Goal: Information Seeking & Learning: Learn about a topic

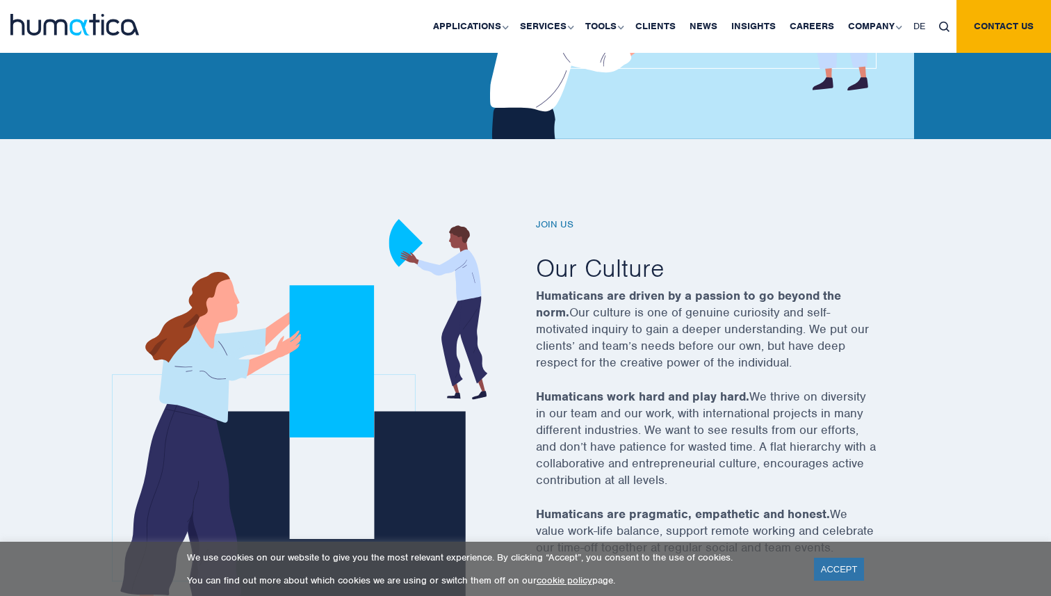
scroll to position [325, 0]
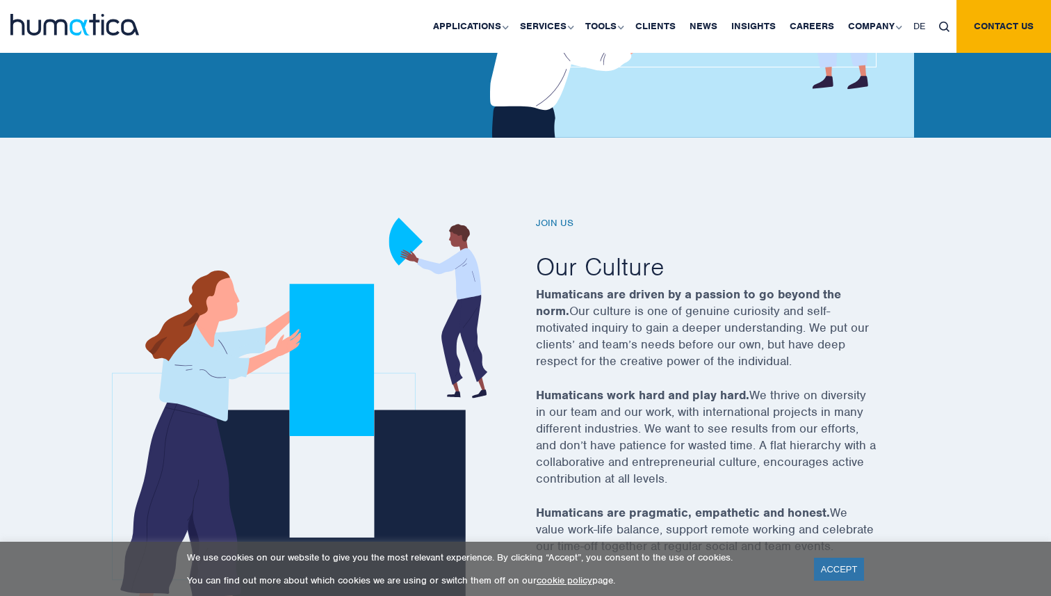
click at [622, 300] on p "Humaticans are driven by a passion to go beyond the norm. Our culture is one of…" at bounding box center [723, 336] width 375 height 101
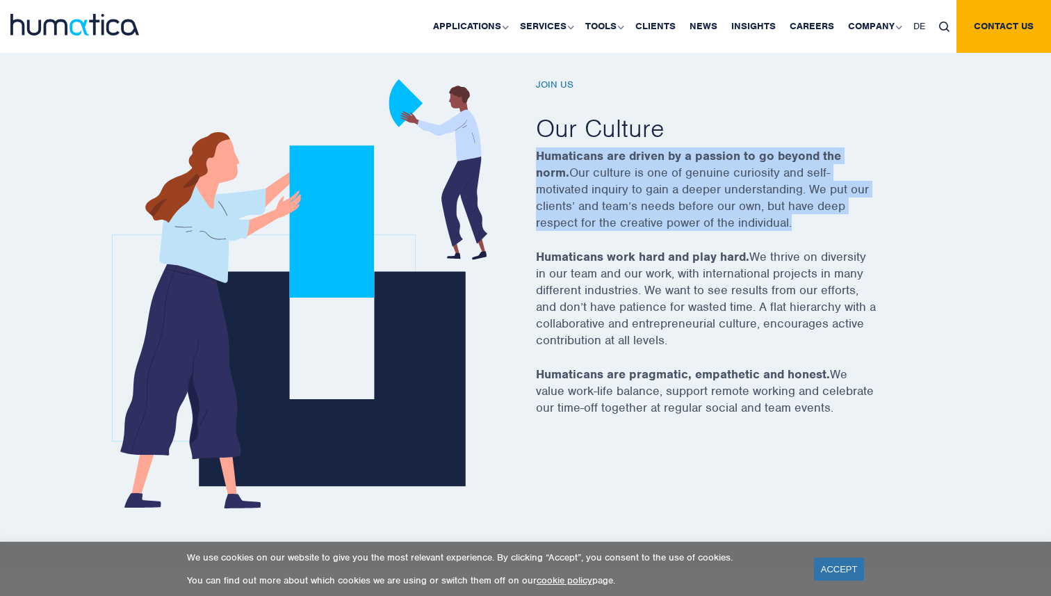
scroll to position [471, 0]
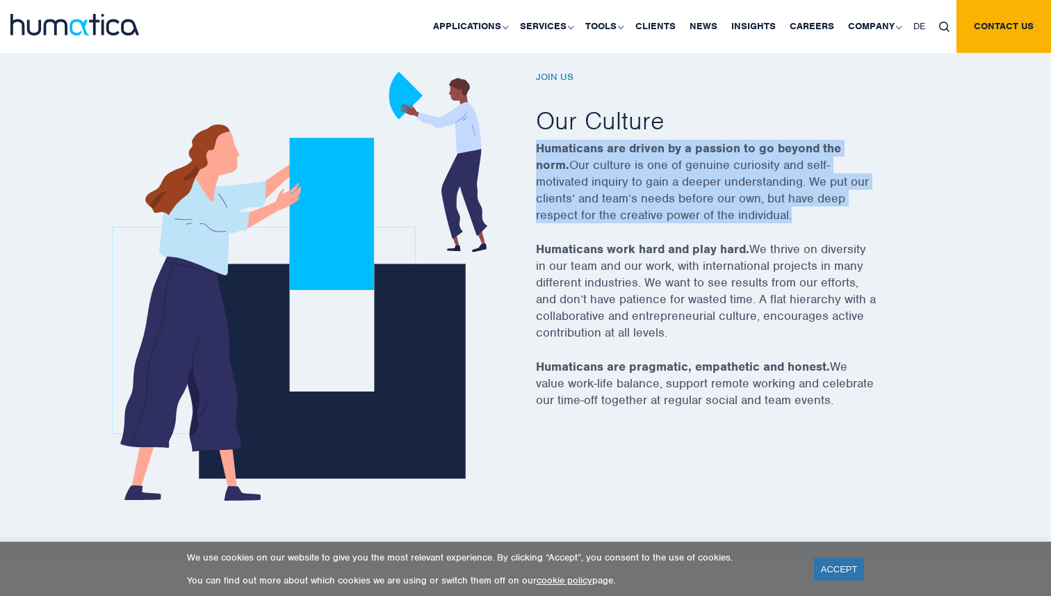
click at [626, 315] on p "Humaticans work hard and play hard. We thrive on diversity in our team and our …" at bounding box center [723, 299] width 375 height 117
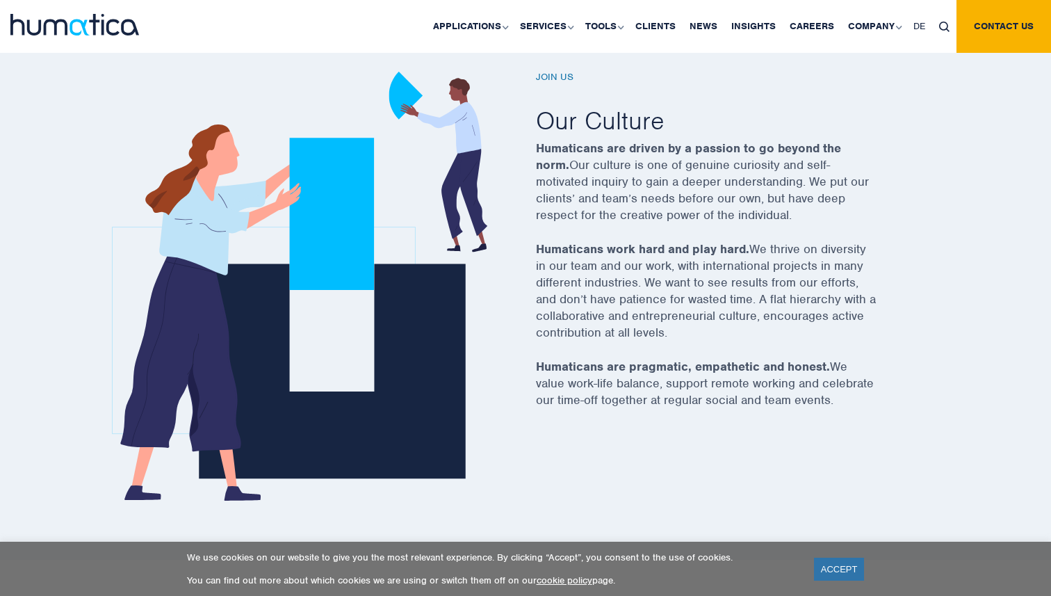
click at [626, 315] on p "Humaticans work hard and play hard. We thrive on diversity in our team and our …" at bounding box center [723, 299] width 375 height 117
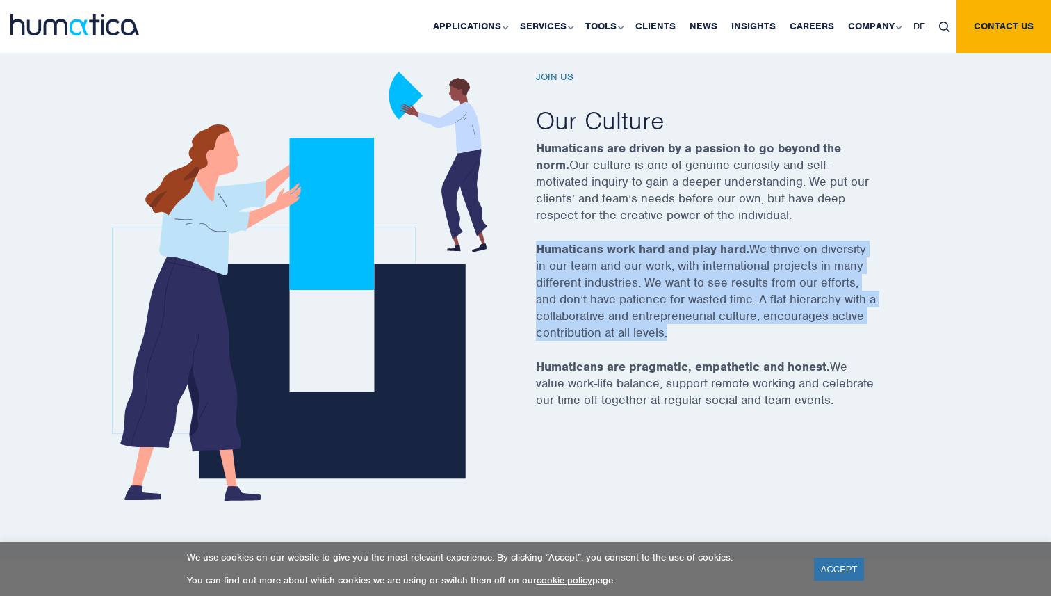
click at [626, 315] on p "Humaticans work hard and play hard. We thrive on diversity in our team and our …" at bounding box center [723, 299] width 375 height 117
click at [634, 377] on p "Humaticans are pragmatic, empathetic and honest. We value work-life balance, su…" at bounding box center [723, 391] width 375 height 67
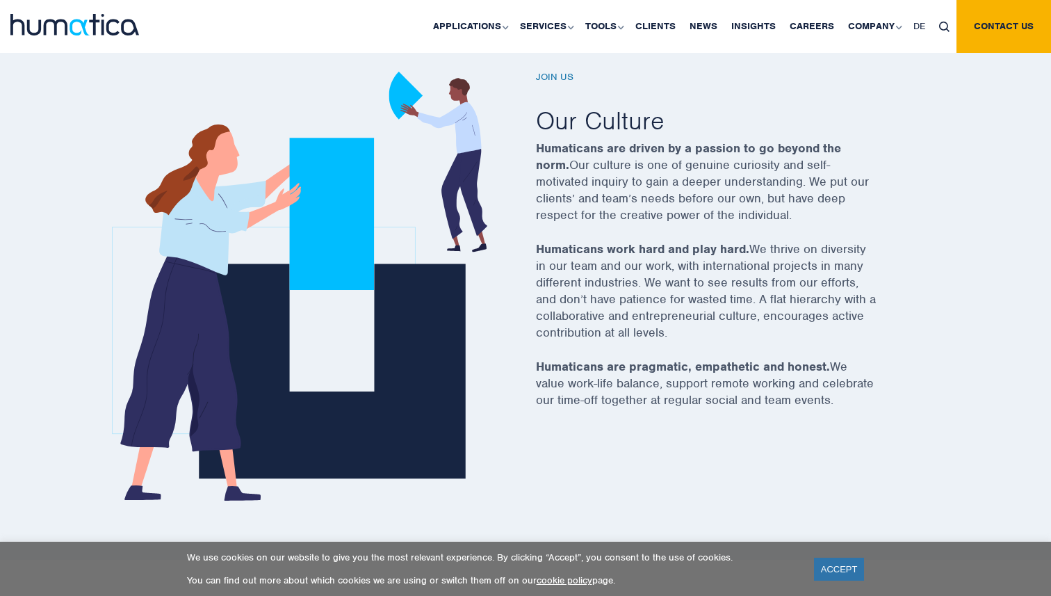
click at [634, 377] on p "Humaticans are pragmatic, empathetic and honest. We value work-life balance, su…" at bounding box center [723, 391] width 375 height 67
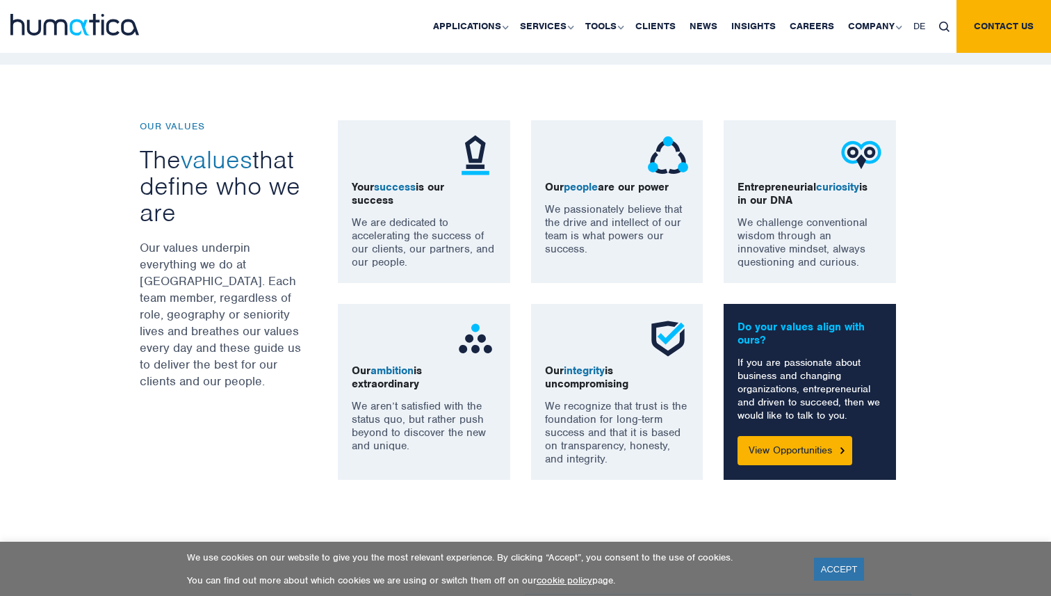
scroll to position [969, 0]
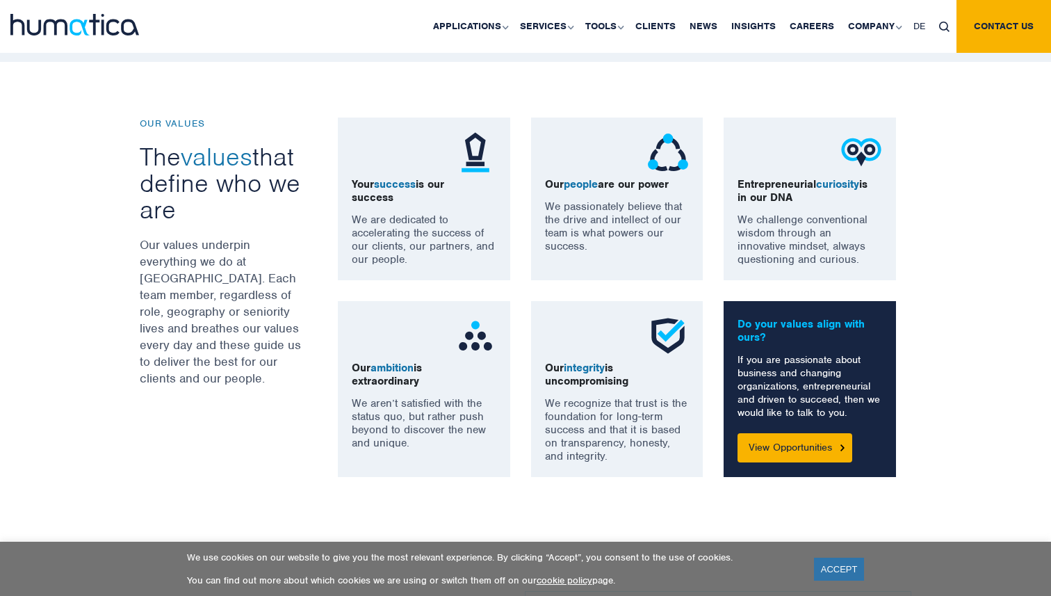
click at [228, 309] on p "Our values underpin everything we do at [GEOGRAPHIC_DATA]. Each team member, re…" at bounding box center [221, 311] width 163 height 150
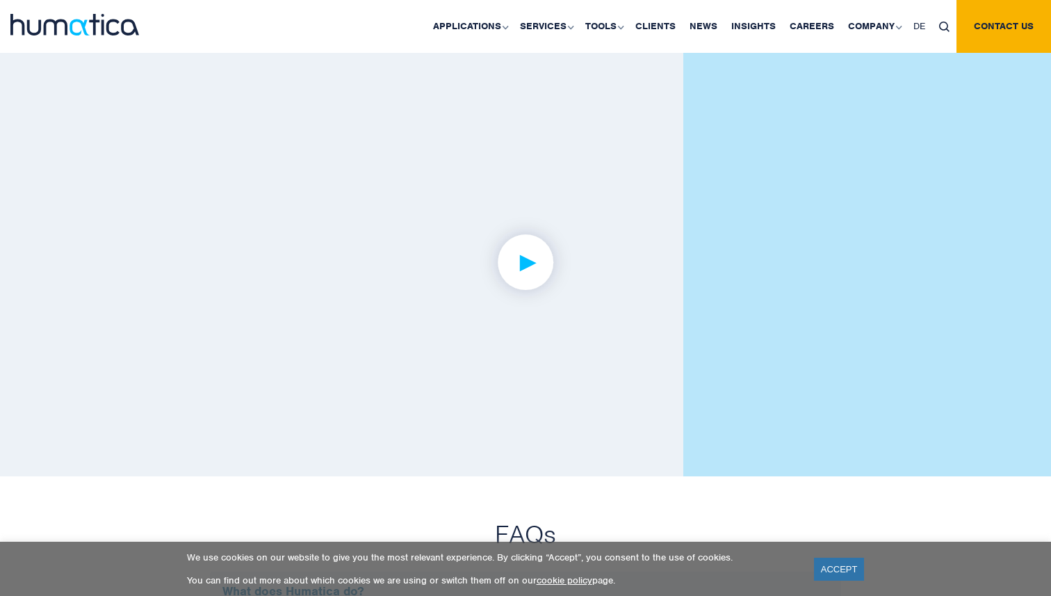
scroll to position [3325, 0]
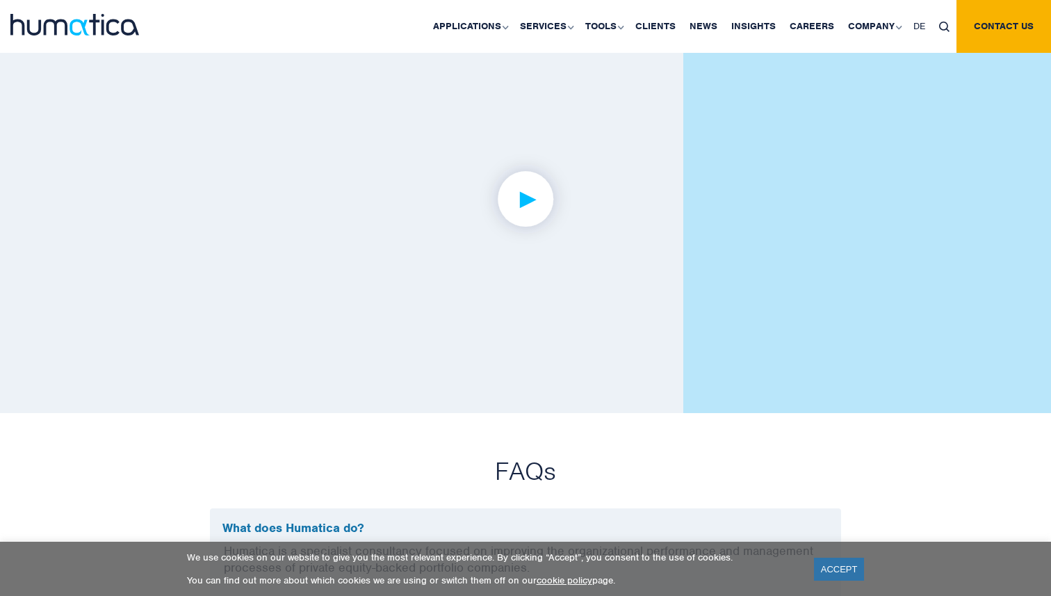
click at [521, 206] on img at bounding box center [526, 199] width 108 height 108
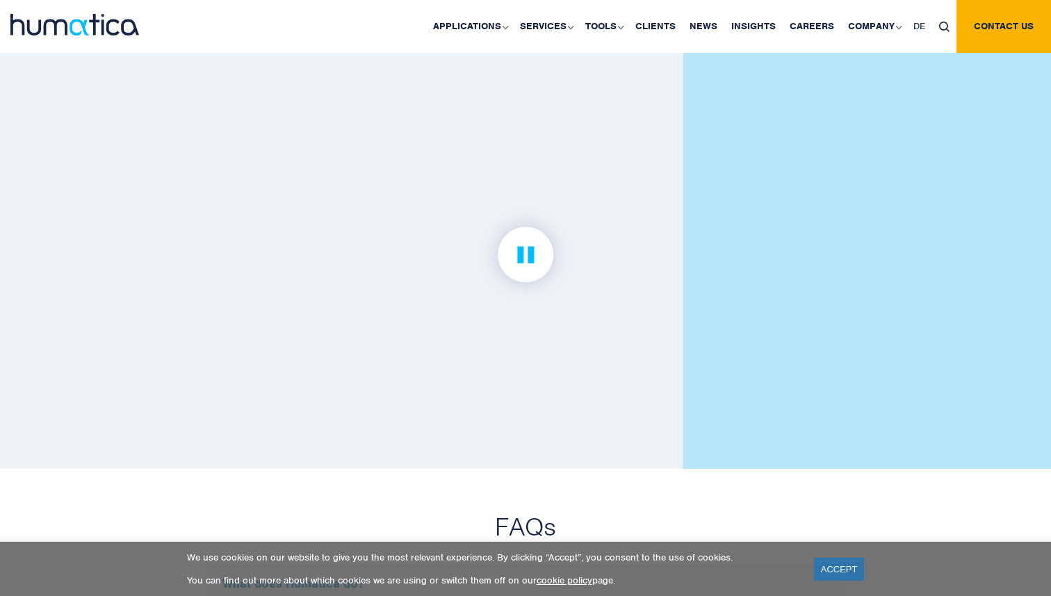
scroll to position [3243, 0]
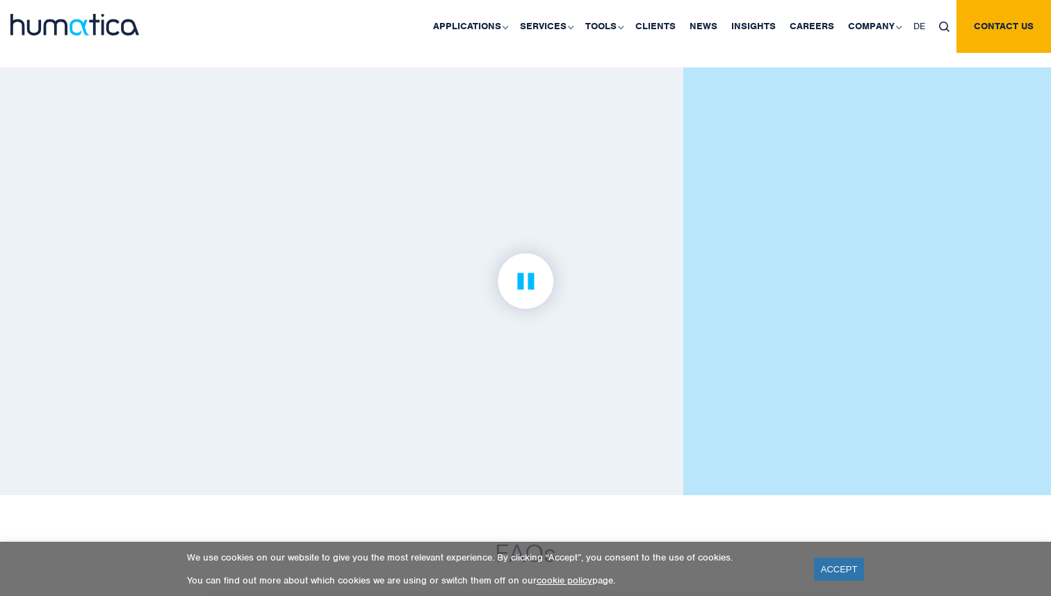
click at [535, 277] on img at bounding box center [526, 281] width 108 height 108
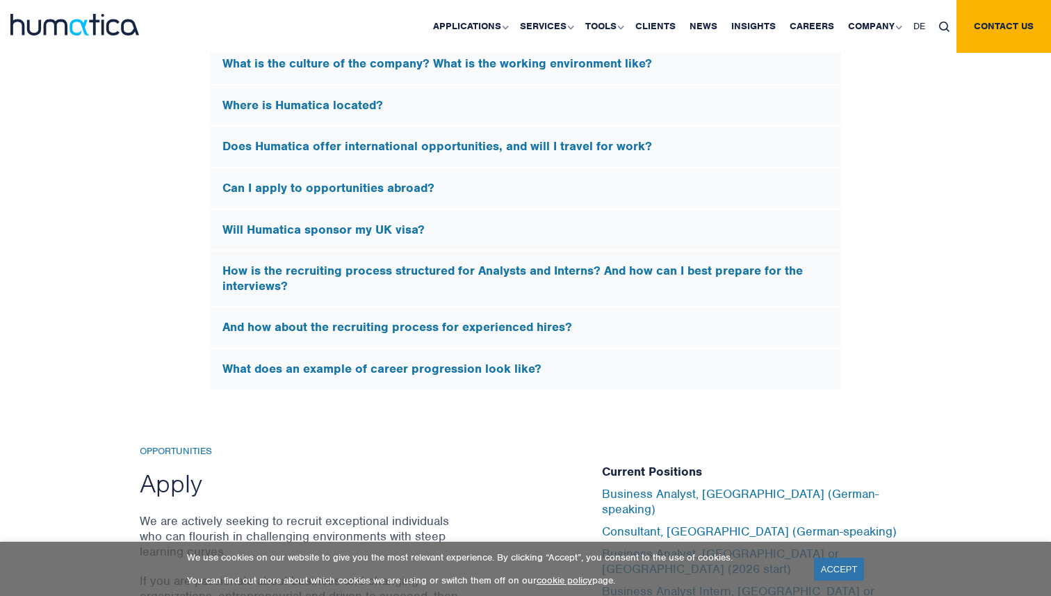
scroll to position [4252, 0]
click at [562, 276] on h5 "How is the recruiting process structured for Analysts and Interns? And how can …" at bounding box center [525, 278] width 606 height 30
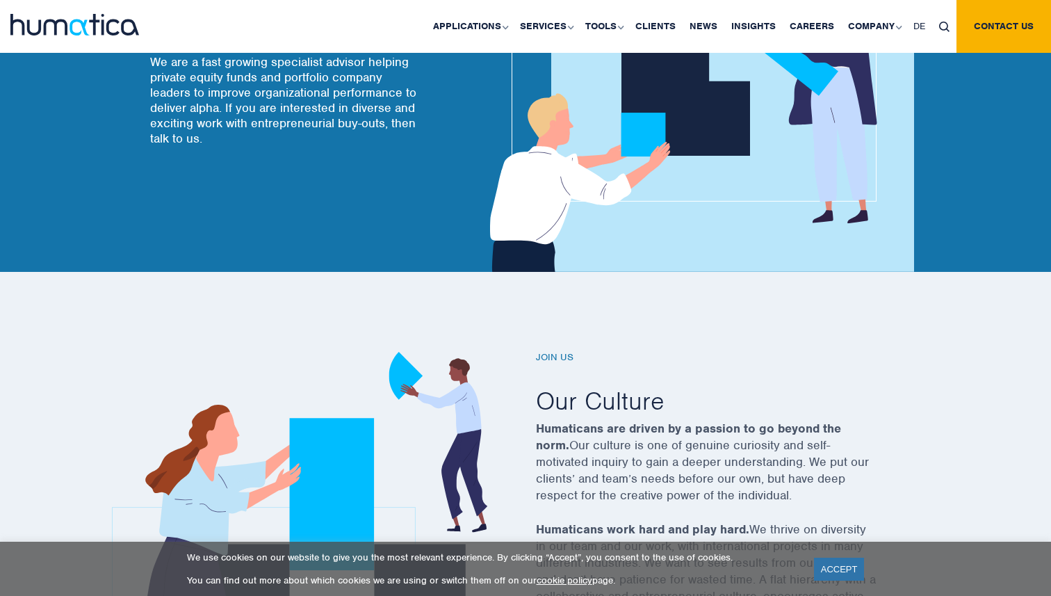
scroll to position [0, 0]
